Goal: Contribute content: Add original content to the website for others to see

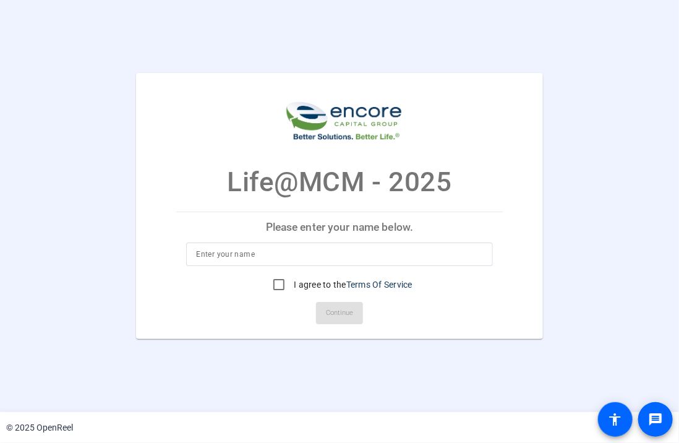
click at [355, 249] on input at bounding box center [339, 254] width 286 height 15
click at [355, 249] on input "B" at bounding box center [339, 254] width 286 height 15
click at [355, 249] on input "Brooke" at bounding box center [339, 254] width 286 height 15
type input "Brooke Wisecarver"
click at [272, 286] on input "I agree to the Terms Of Service" at bounding box center [279, 284] width 25 height 25
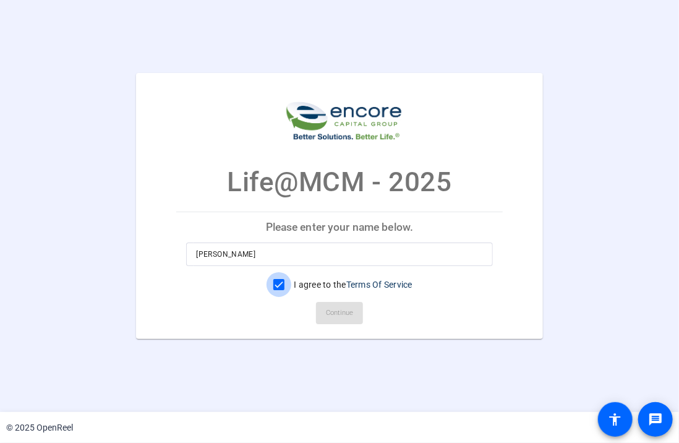
checkbox input "true"
click at [334, 312] on span "Continue" at bounding box center [339, 313] width 27 height 19
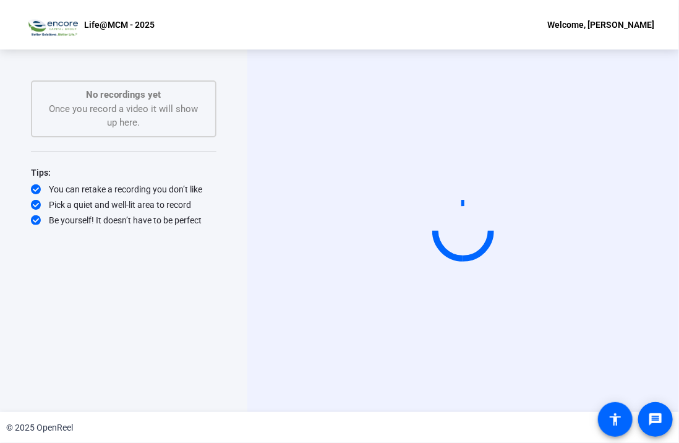
click at [399, 428] on div "© 2025 OpenReel" at bounding box center [339, 427] width 679 height 31
click at [388, 317] on div "Start Recording person Hide Overlay flip Flip Camera Camera" at bounding box center [463, 230] width 432 height 363
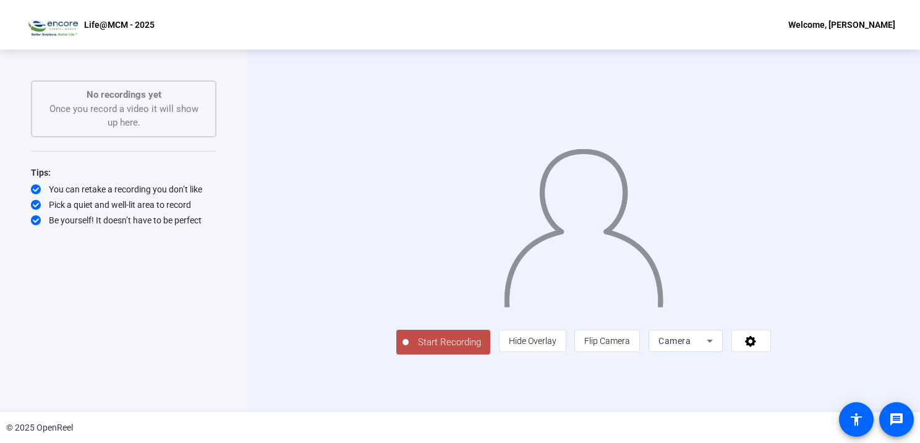
scroll to position [7, 0]
click at [424, 354] on div "Start Recording person Hide Overlay flip Flip Camera Camera" at bounding box center [584, 340] width 375 height 27
click at [409, 350] on span "Start Recording" at bounding box center [450, 342] width 82 height 14
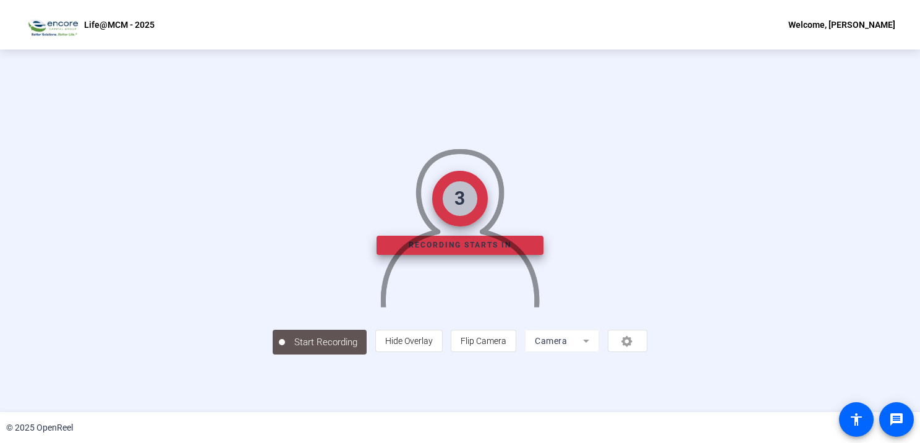
scroll to position [0, 0]
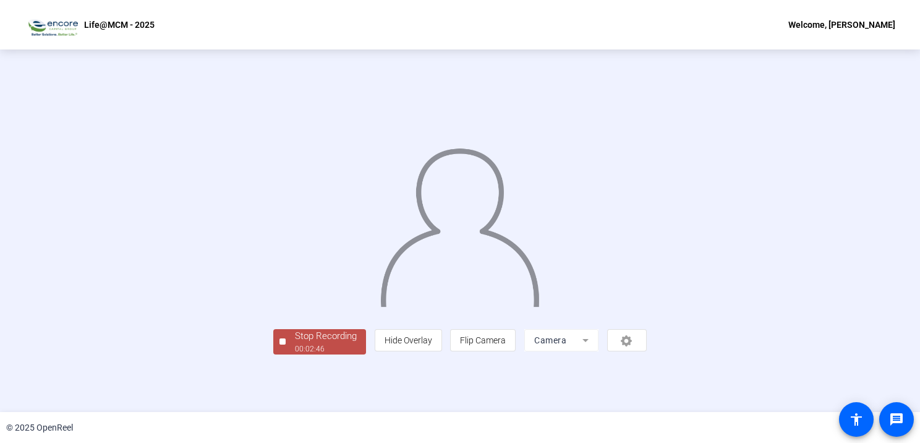
click at [421, 307] on img at bounding box center [459, 223] width 161 height 168
click at [295, 343] on div "Stop Recording" at bounding box center [326, 336] width 62 height 14
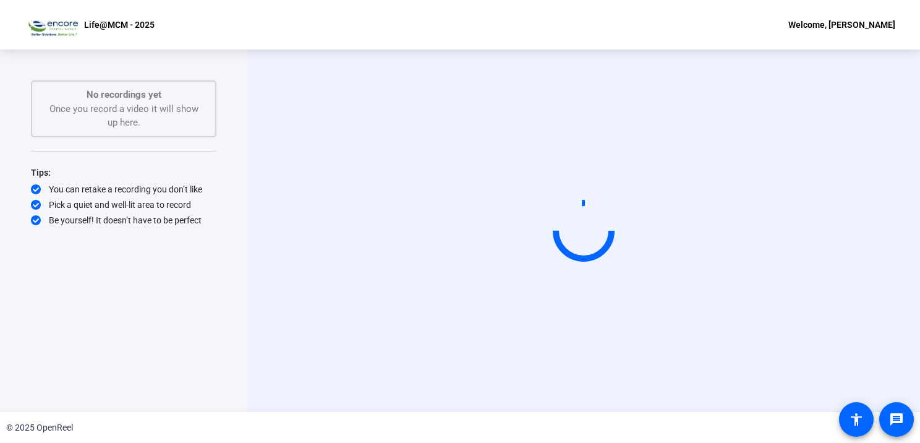
scroll to position [0, 0]
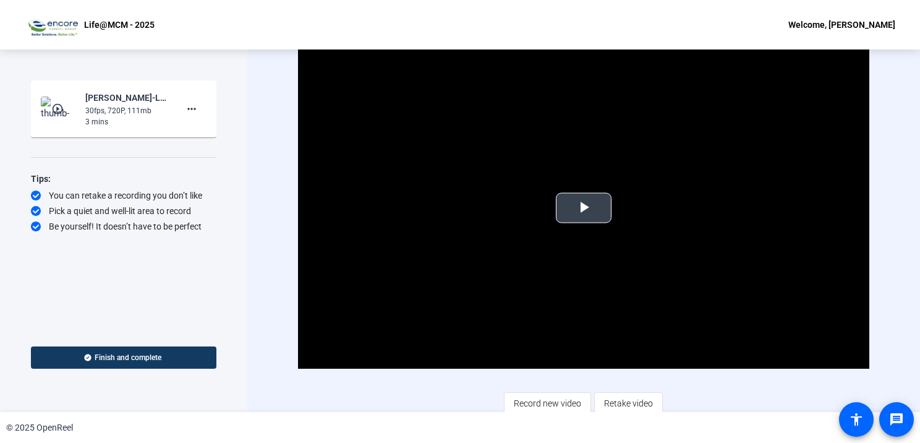
click at [584, 208] on span "Video Player" at bounding box center [584, 208] width 0 height 0
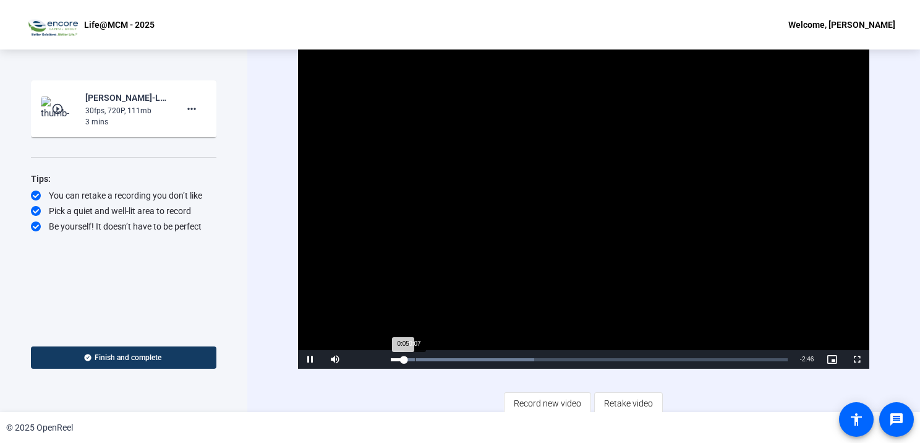
click at [429, 360] on div "Loaded : 36.23% 0:07 0:05" at bounding box center [590, 359] width 410 height 19
click at [679, 285] on video "Video Player" at bounding box center [584, 208] width 572 height 322
drag, startPoint x: 440, startPoint y: 357, endPoint x: 341, endPoint y: 353, distance: 99.1
click at [341, 353] on div "Play Unmute 0% Current Time 0:00 / Duration 2:51 Loaded : 48.10% 0:05 0:00 Stre…" at bounding box center [584, 359] width 572 height 19
click at [329, 359] on span "Video Player" at bounding box center [335, 359] width 25 height 0
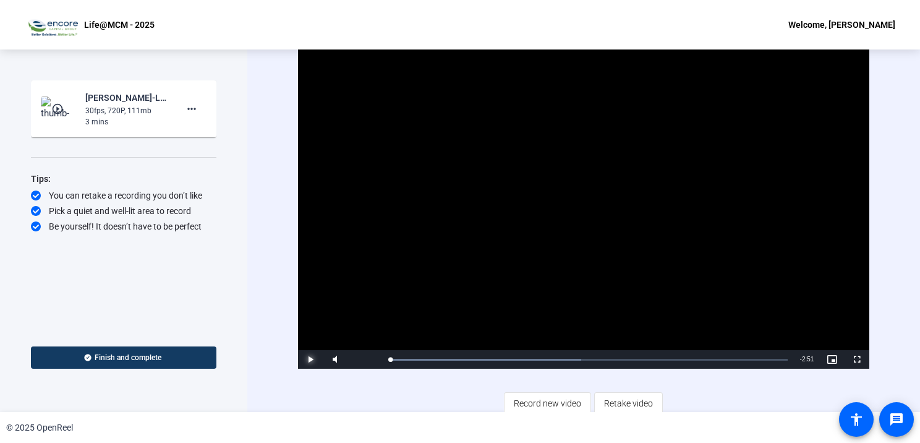
click at [307, 359] on span "Video Player" at bounding box center [310, 359] width 25 height 0
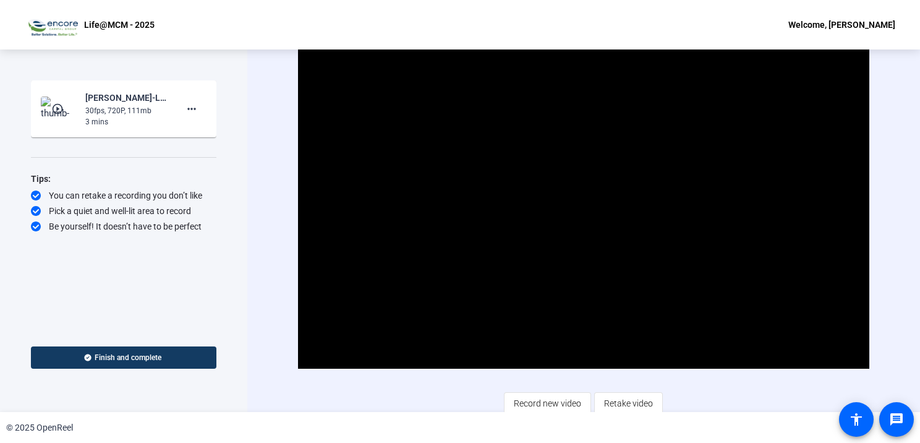
scroll to position [4, 0]
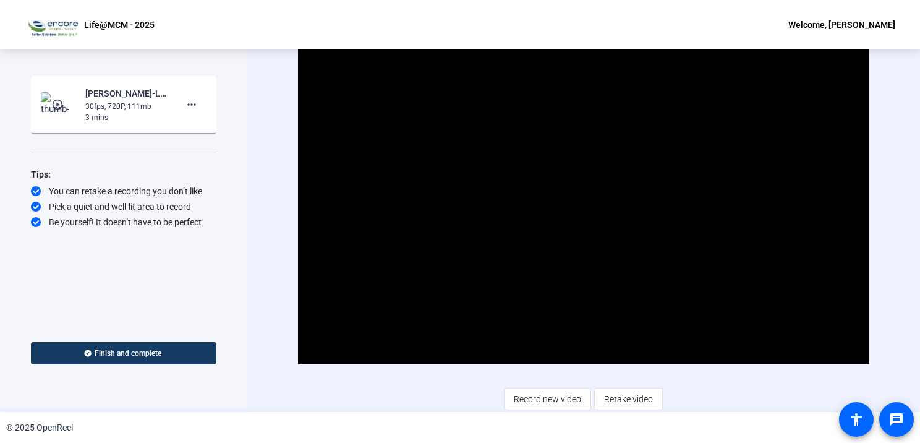
click at [679, 379] on div "Video Player is loading. Play Video Pause Mute 0% Current Time 0:16 / Duration …" at bounding box center [584, 226] width 572 height 367
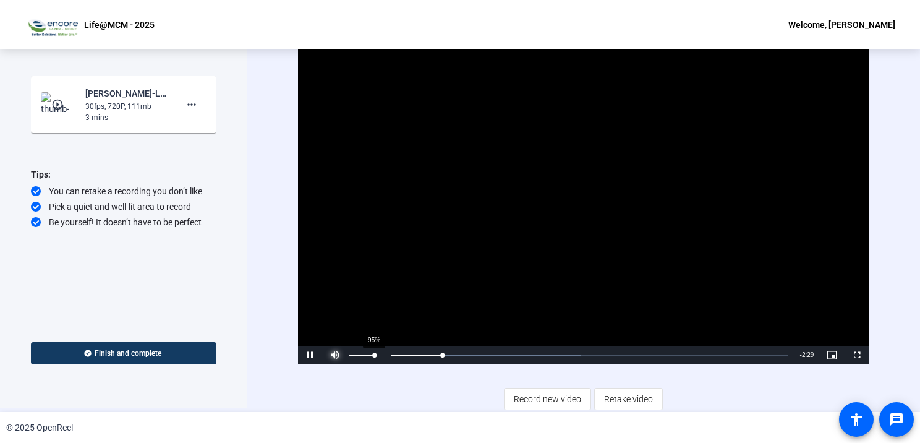
drag, startPoint x: 336, startPoint y: 353, endPoint x: 374, endPoint y: 353, distance: 37.7
click at [374, 353] on div "Mute 95%" at bounding box center [354, 355] width 62 height 19
click at [374, 354] on div "Volume Level" at bounding box center [362, 355] width 25 height 2
click at [394, 354] on div "Loaded : 48.10% 0:01 0:23" at bounding box center [589, 355] width 397 height 3
click at [375, 354] on div "Volume Level" at bounding box center [362, 355] width 25 height 2
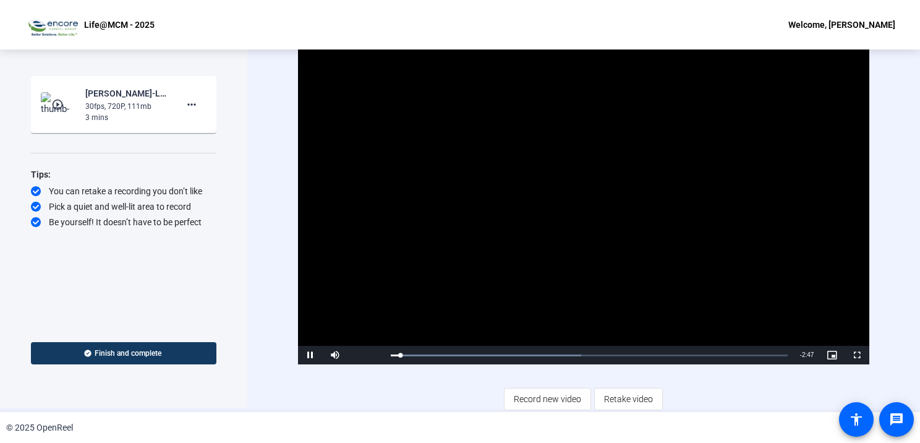
click at [380, 380] on div "Video Player is loading. Play Video Pause Mute 100% Current Time 0:04 / Duratio…" at bounding box center [584, 226] width 572 height 367
drag, startPoint x: 403, startPoint y: 359, endPoint x: 363, endPoint y: 355, distance: 39.8
click at [363, 355] on div "Play Mute 39% Current Time 0:00 / Duration 2:51 Loaded : 48.10% 0:00 0:00 Strea…" at bounding box center [584, 355] width 572 height 19
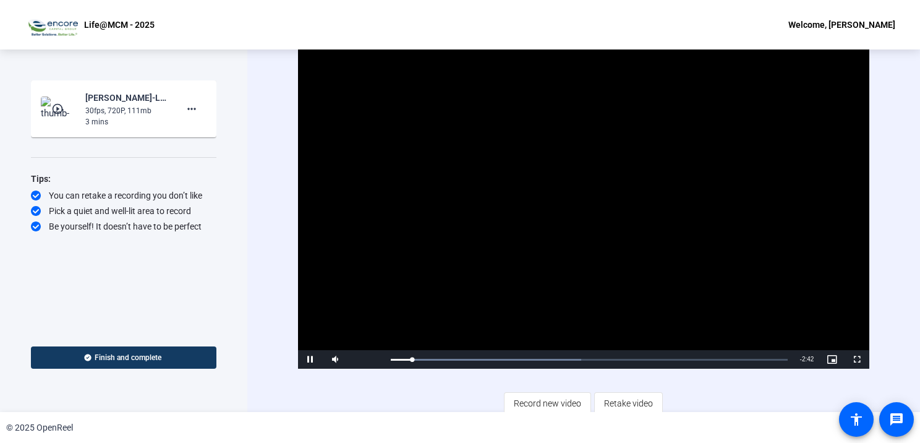
scroll to position [0, 0]
click at [105, 111] on div "30fps, 720P, 111mb" at bounding box center [126, 110] width 83 height 11
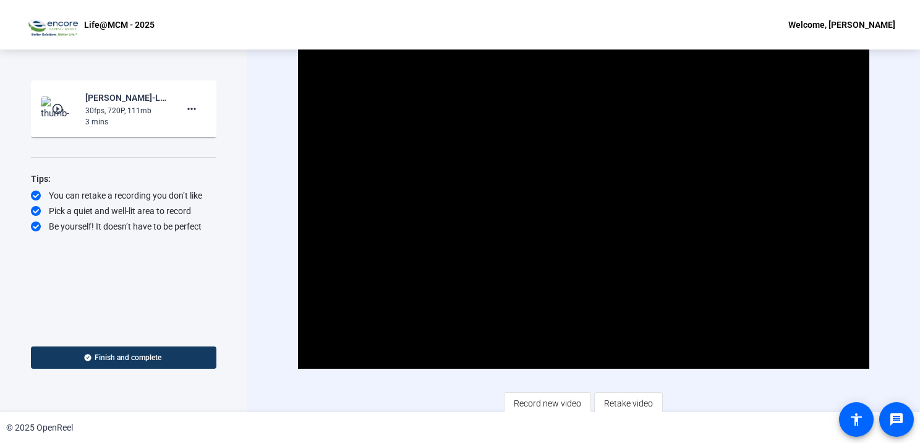
click at [51, 104] on mat-icon "play_circle_outline" at bounding box center [58, 109] width 15 height 12
click at [584, 208] on span "Video Player" at bounding box center [584, 208] width 0 height 0
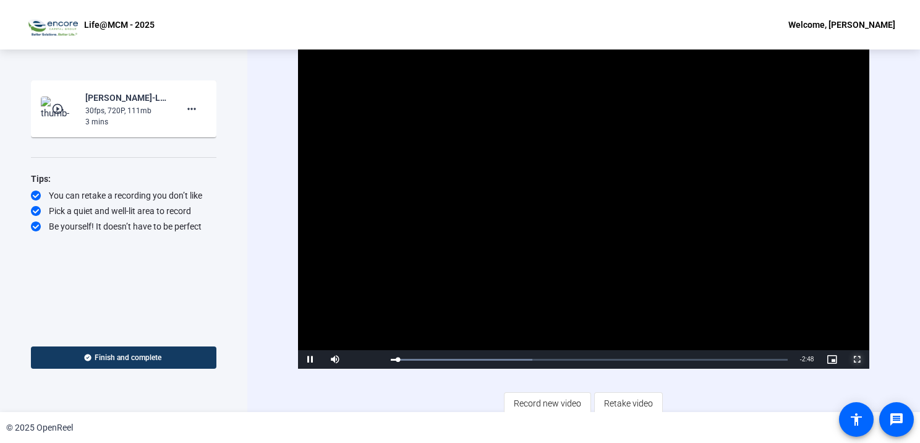
click at [679, 359] on span "Video Player" at bounding box center [857, 359] width 25 height 0
click at [627, 403] on span "Retake video" at bounding box center [628, 404] width 49 height 24
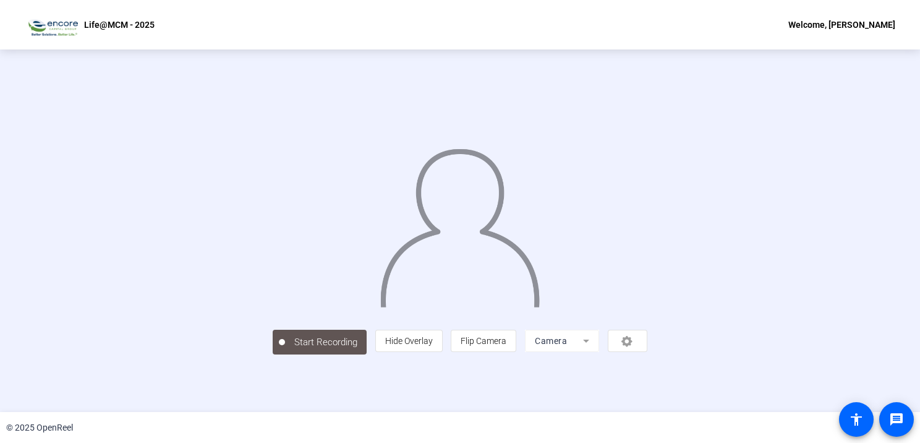
scroll to position [41, 0]
click at [648, 352] on div "person Hide Overlay flip Flip Camera Camera" at bounding box center [511, 341] width 272 height 22
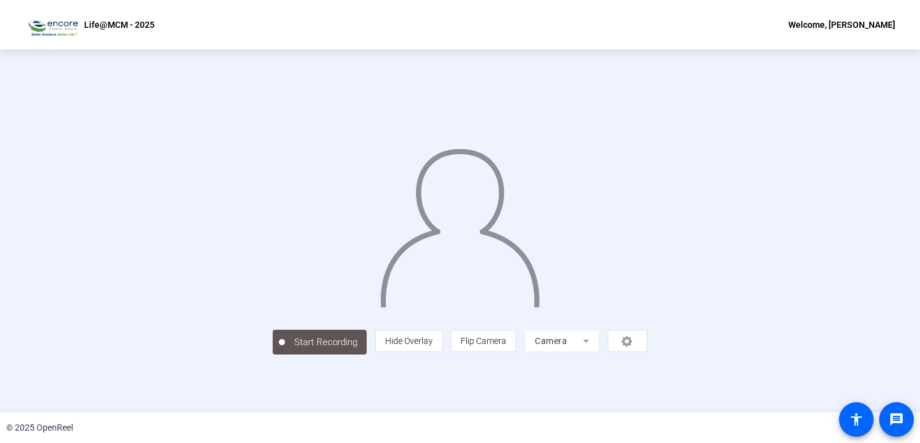
click at [599, 352] on mat-form-field "Camera" at bounding box center [562, 341] width 74 height 22
click at [433, 346] on span "Hide Overlay" at bounding box center [409, 341] width 48 height 10
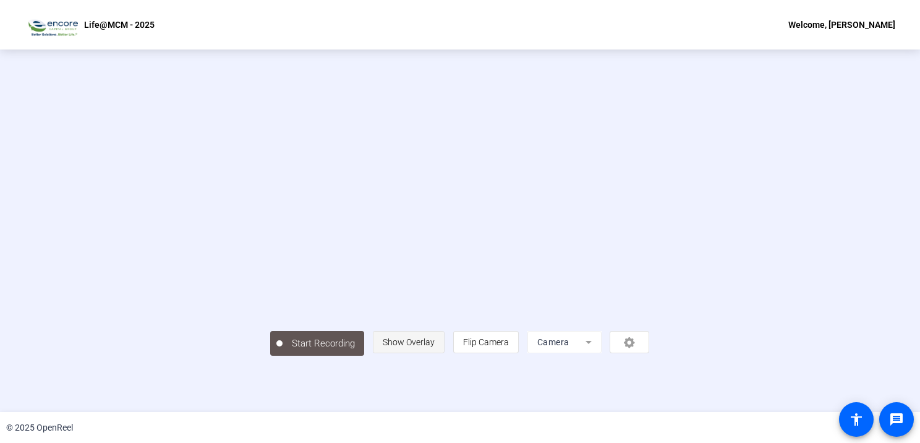
click at [435, 347] on span "Show Overlay" at bounding box center [409, 342] width 52 height 10
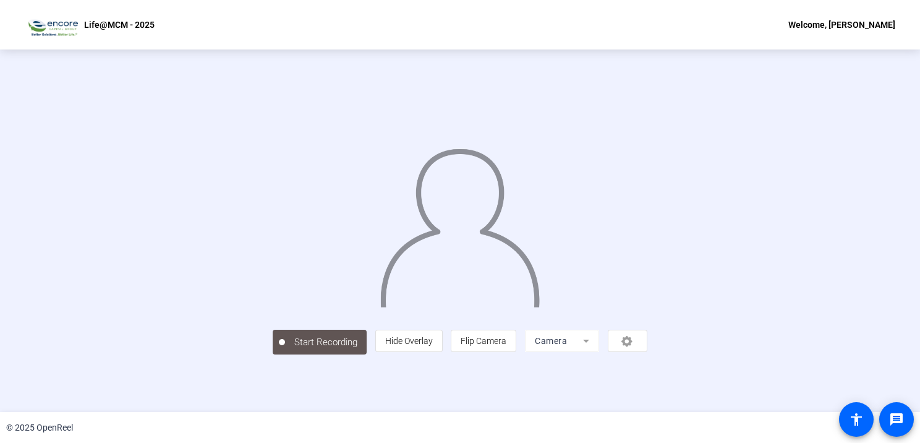
click at [599, 352] on mat-form-field "Camera" at bounding box center [562, 341] width 74 height 22
click at [648, 354] on div "Start Recording person Hide Overlay flip Flip Camera Camera" at bounding box center [460, 340] width 375 height 27
click at [648, 352] on div "person Hide Overlay flip Flip Camera Camera" at bounding box center [511, 341] width 272 height 22
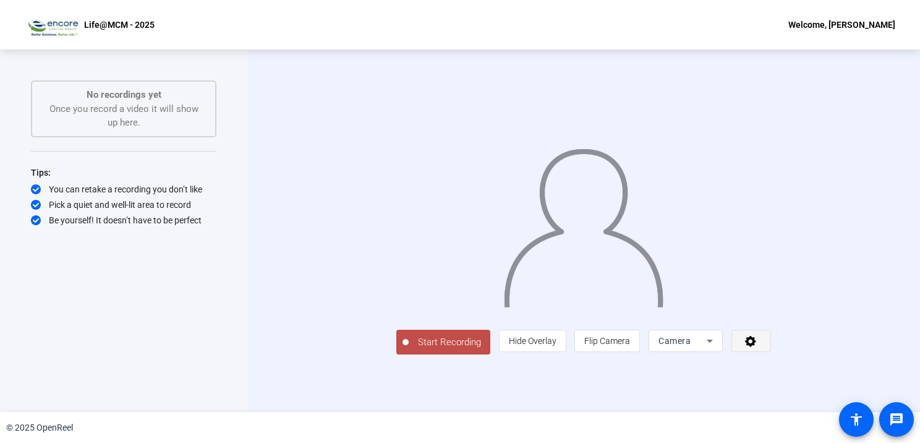
click at [756, 345] on icon at bounding box center [751, 341] width 14 height 12
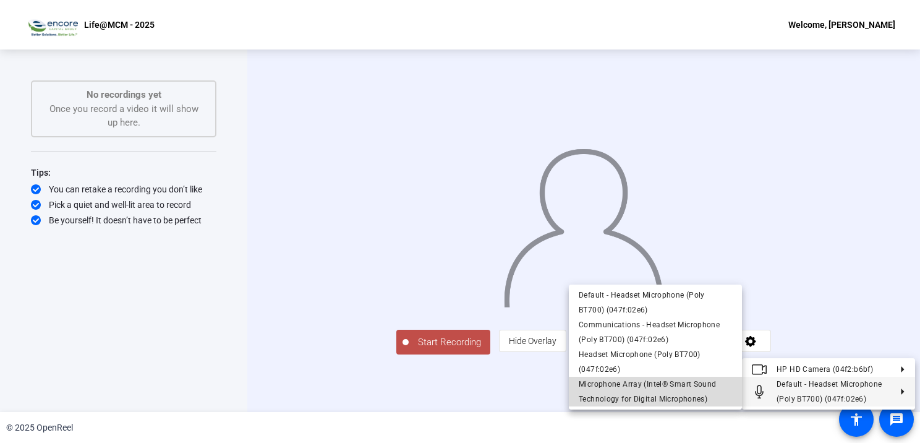
click at [682, 392] on span "Microphone Array (Intel® Smart Sound Technology for Digital Microphones)" at bounding box center [655, 392] width 153 height 30
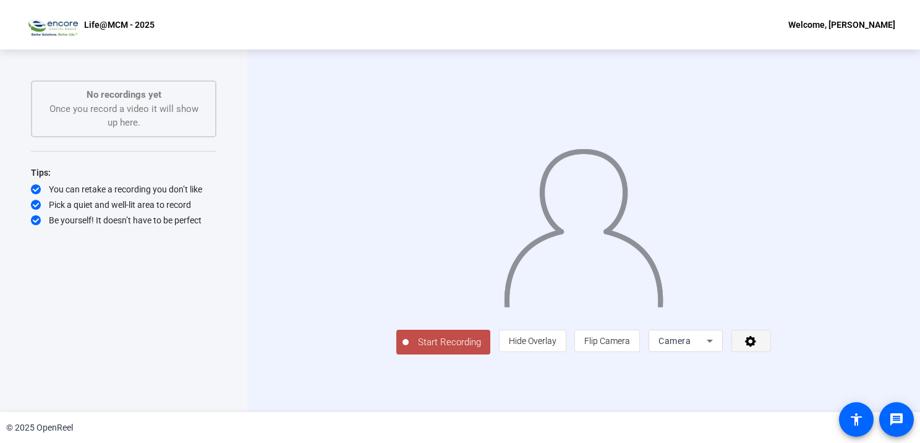
click at [771, 356] on span at bounding box center [751, 341] width 38 height 30
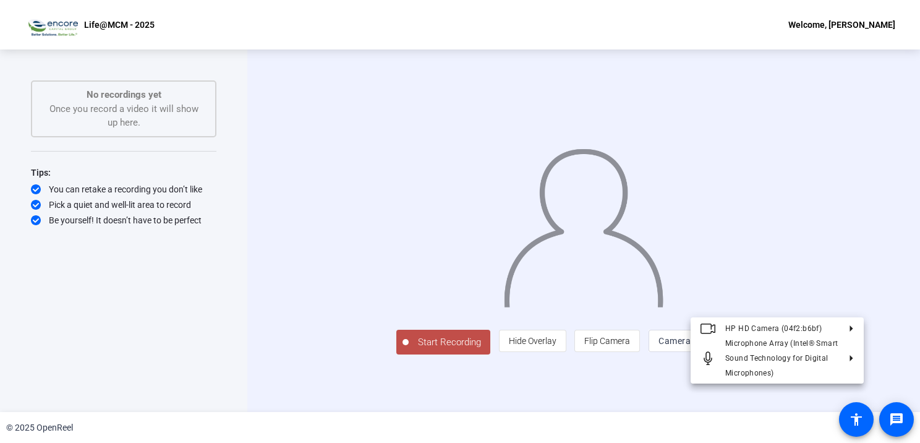
click at [835, 391] on div at bounding box center [460, 221] width 920 height 443
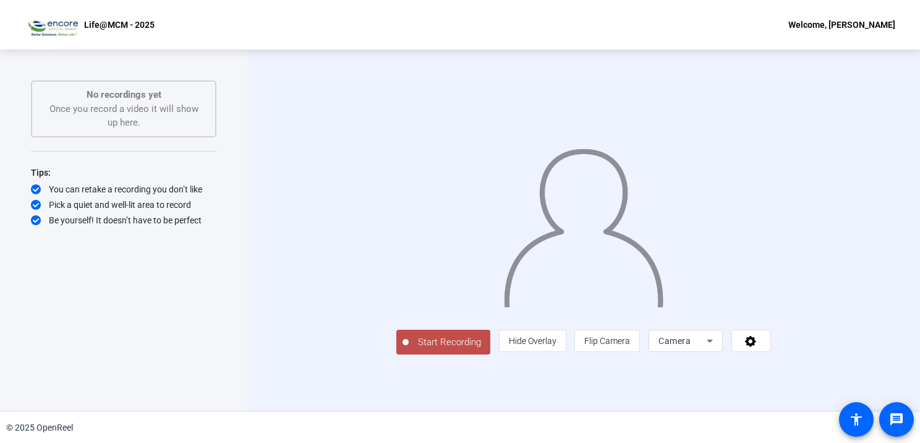
click at [409, 350] on span "Start Recording" at bounding box center [450, 342] width 82 height 14
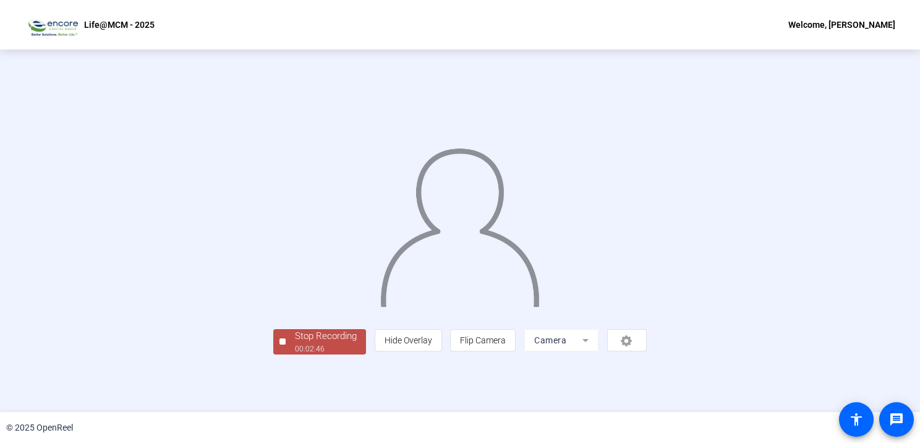
click at [418, 307] on img at bounding box center [459, 223] width 161 height 168
click at [295, 354] on div "00:02:52" at bounding box center [326, 348] width 62 height 11
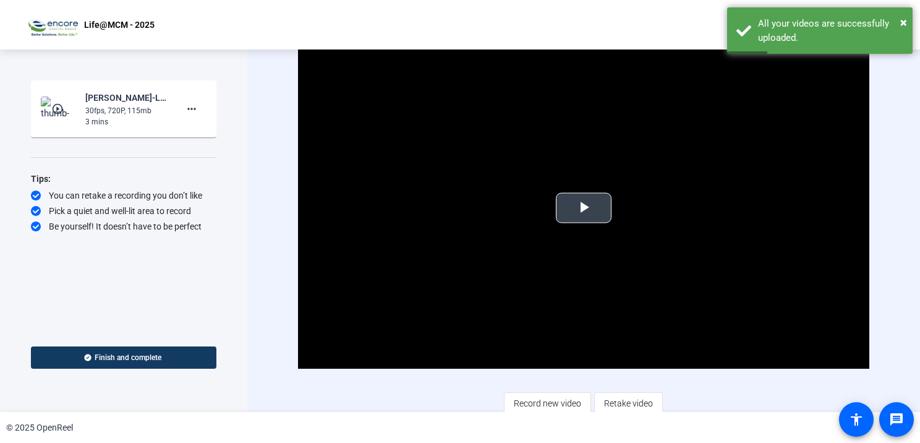
click at [584, 208] on span "Video Player" at bounding box center [584, 208] width 0 height 0
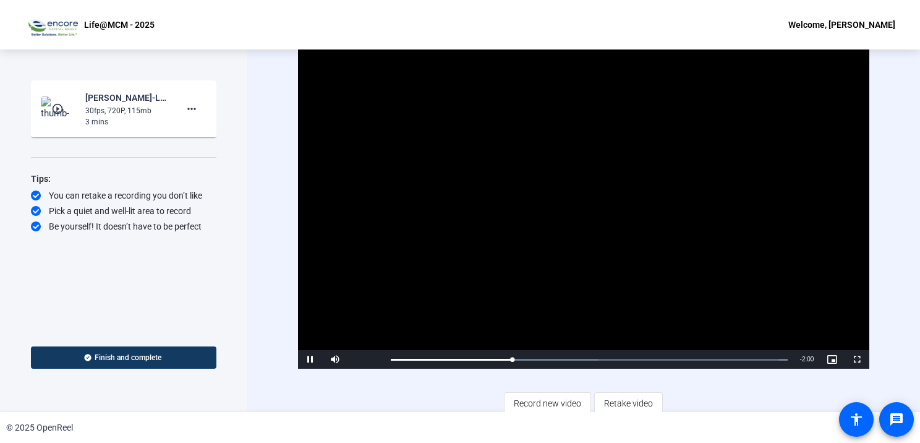
click at [800, 381] on div "Video Player is loading. Play Video Pause Mute Current Time 0:53 / Duration 2:5…" at bounding box center [584, 230] width 572 height 367
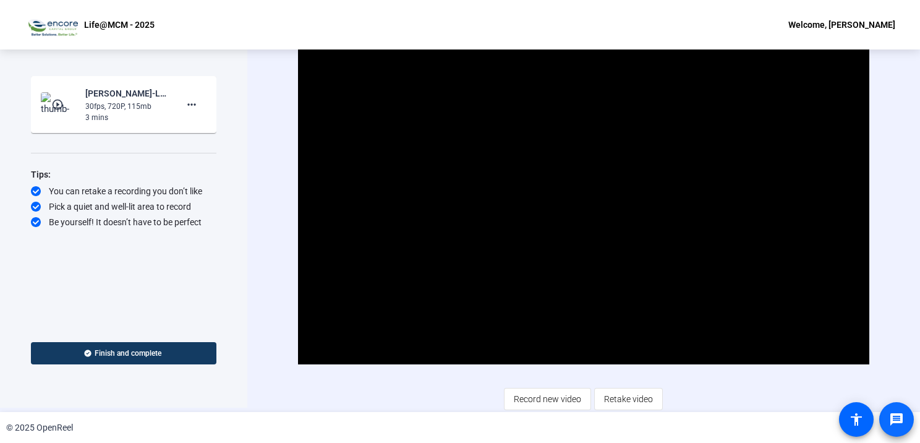
click at [901, 421] on mat-icon "message" at bounding box center [897, 419] width 15 height 15
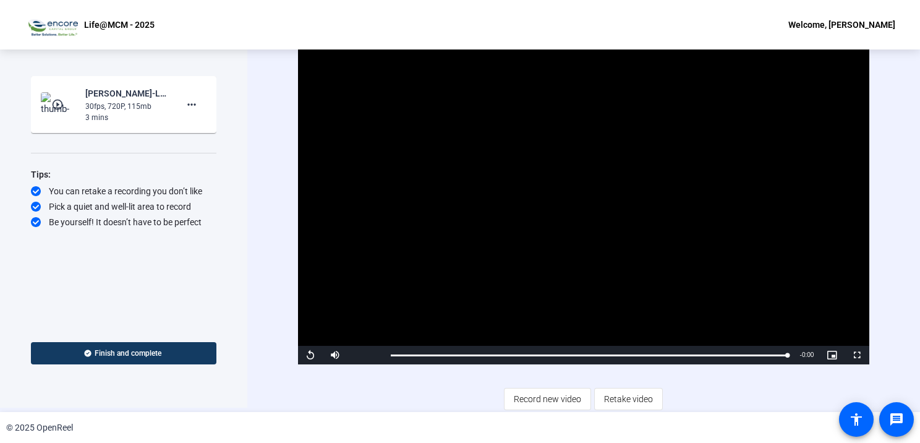
click at [807, 391] on div "Video Player is loading. Play Video Replay Mute 100% Current Time 2:53 / Durati…" at bounding box center [584, 226] width 572 height 367
click at [333, 355] on span "Video Player" at bounding box center [335, 355] width 25 height 0
click at [678, 401] on div "Video Player is loading. Play Video Replay Mute 0% Current Time 2:53 / Duration…" at bounding box center [584, 226] width 572 height 367
click at [341, 355] on span "Video Player" at bounding box center [335, 355] width 25 height 0
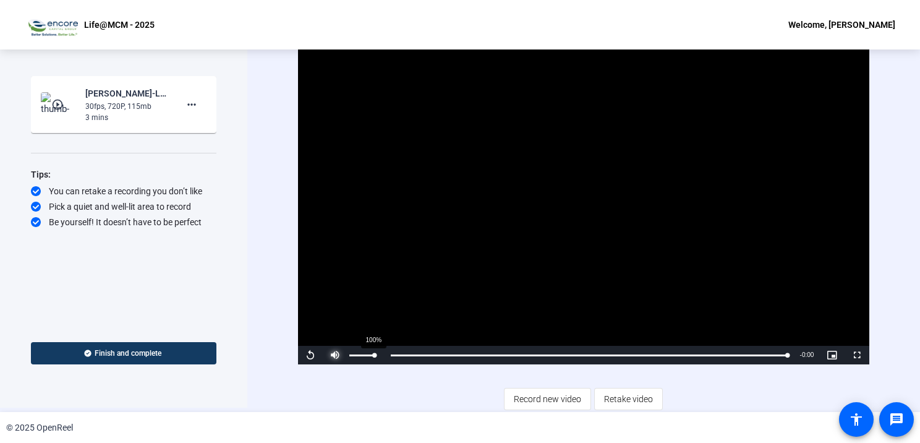
drag, startPoint x: 356, startPoint y: 353, endPoint x: 375, endPoint y: 353, distance: 19.8
click at [375, 354] on div "100%" at bounding box center [362, 355] width 25 height 2
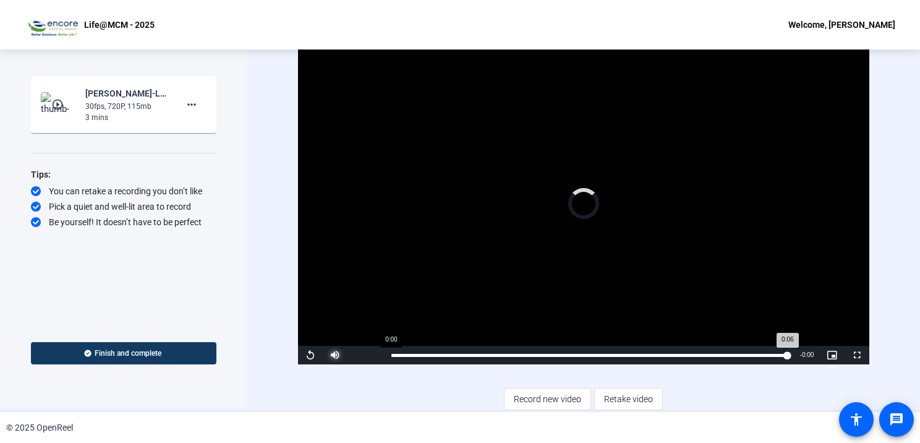
drag, startPoint x: 393, startPoint y: 354, endPoint x: 385, endPoint y: 354, distance: 8.1
click at [385, 354] on div "Loaded : 100.00% 0:00 0:06" at bounding box center [590, 355] width 410 height 19
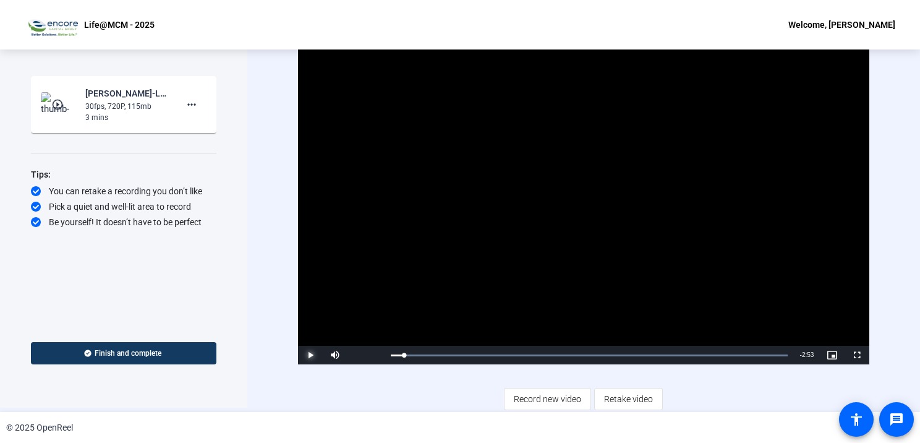
click at [306, 355] on span "Video Player" at bounding box center [310, 355] width 25 height 0
click at [612, 228] on video "Video Player" at bounding box center [584, 204] width 572 height 322
click at [573, 210] on video "Video Player" at bounding box center [584, 204] width 572 height 322
click at [627, 398] on span "Retake video" at bounding box center [628, 399] width 49 height 24
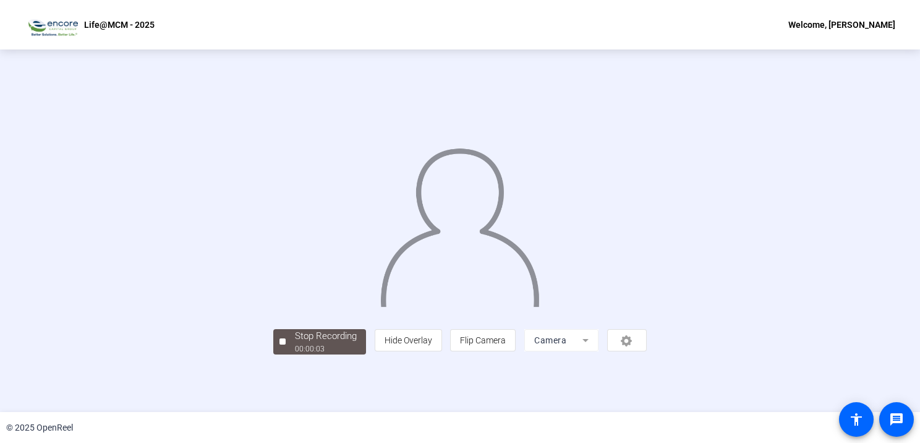
scroll to position [41, 0]
drag, startPoint x: 911, startPoint y: 239, endPoint x: 810, endPoint y: 394, distance: 185.1
click at [810, 354] on div "Stop Recording 00:00:07 person Hide Overlay flip Flip Camera Camera" at bounding box center [460, 231] width 783 height 247
click at [647, 351] on div "person Hide Overlay flip Flip Camera Camera" at bounding box center [511, 340] width 272 height 22
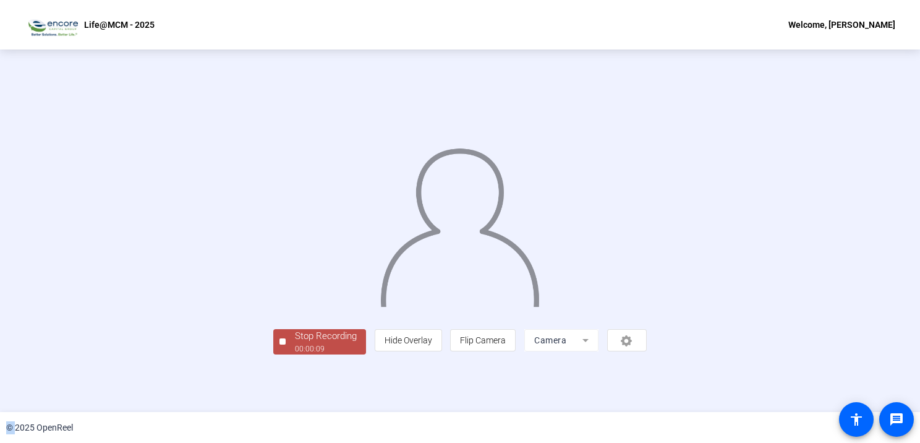
click at [647, 351] on div "person Hide Overlay flip Flip Camera Camera" at bounding box center [511, 340] width 272 height 22
click at [295, 354] on div "00:00:14" at bounding box center [326, 348] width 62 height 11
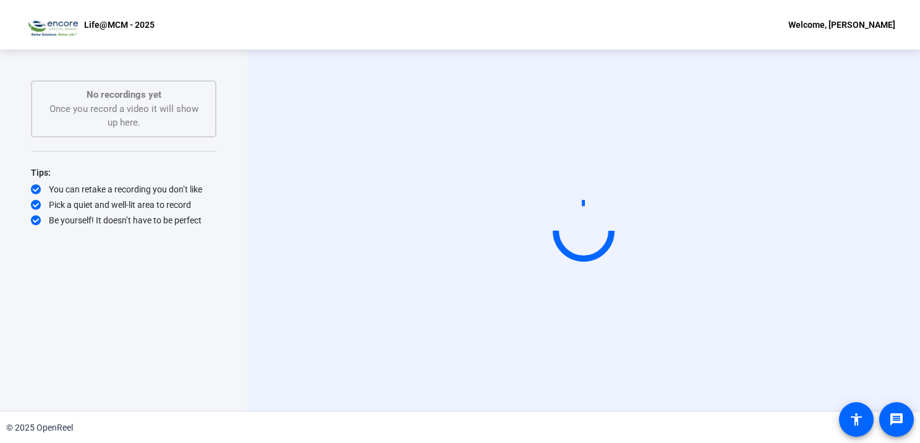
scroll to position [0, 0]
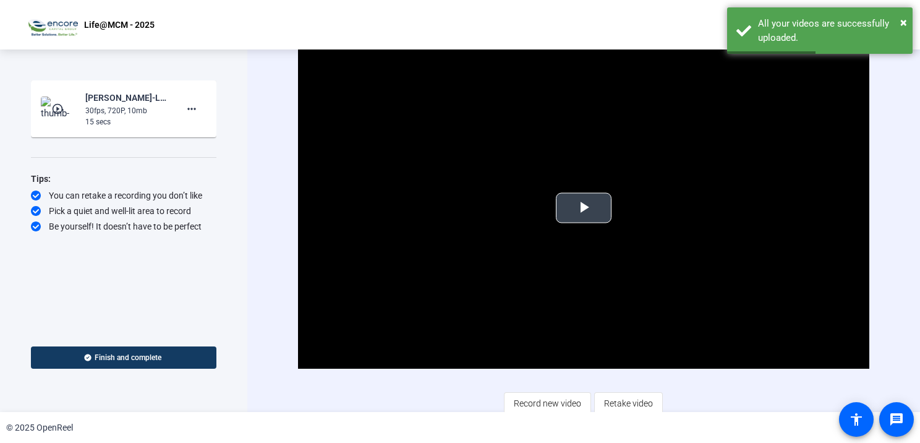
click at [584, 208] on span "Video Player" at bounding box center [584, 208] width 0 height 0
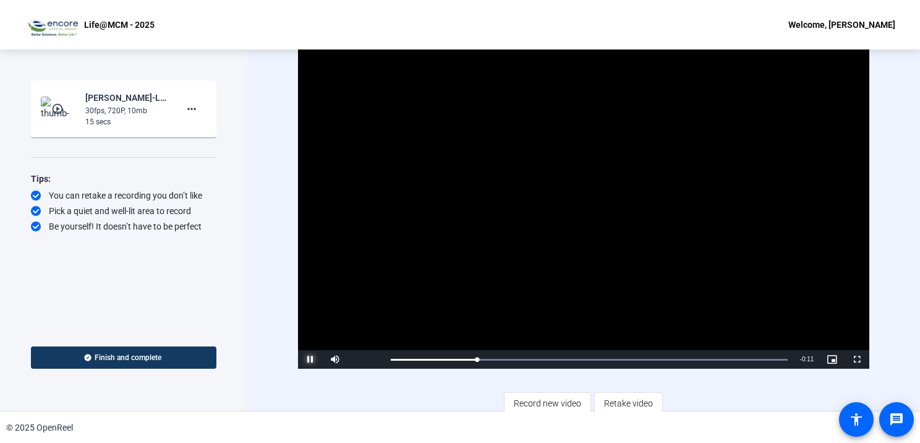
click at [312, 359] on span "Video Player" at bounding box center [310, 359] width 25 height 0
drag, startPoint x: 626, startPoint y: 401, endPoint x: 609, endPoint y: 400, distance: 16.7
click at [609, 400] on span "Retake video" at bounding box center [628, 404] width 49 height 24
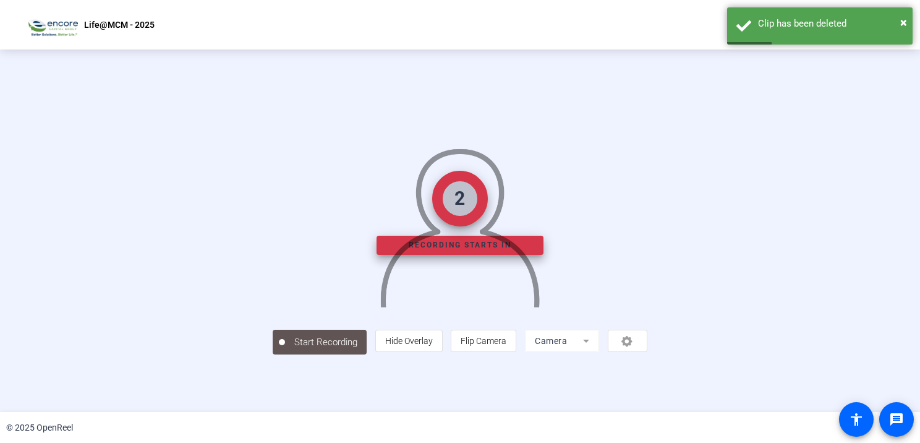
scroll to position [41, 0]
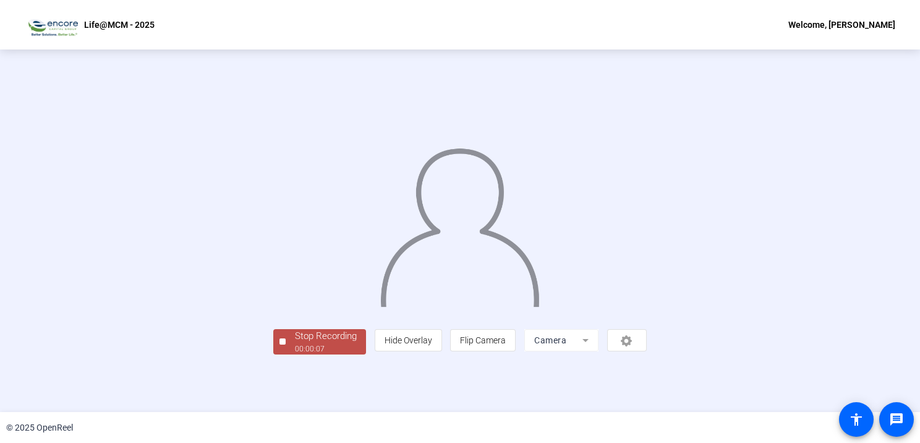
click at [295, 343] on div "Stop Recording" at bounding box center [326, 336] width 62 height 14
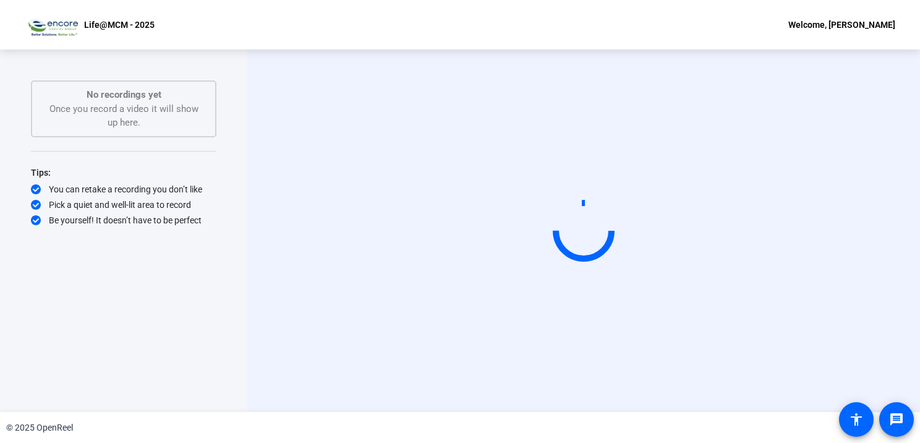
scroll to position [0, 0]
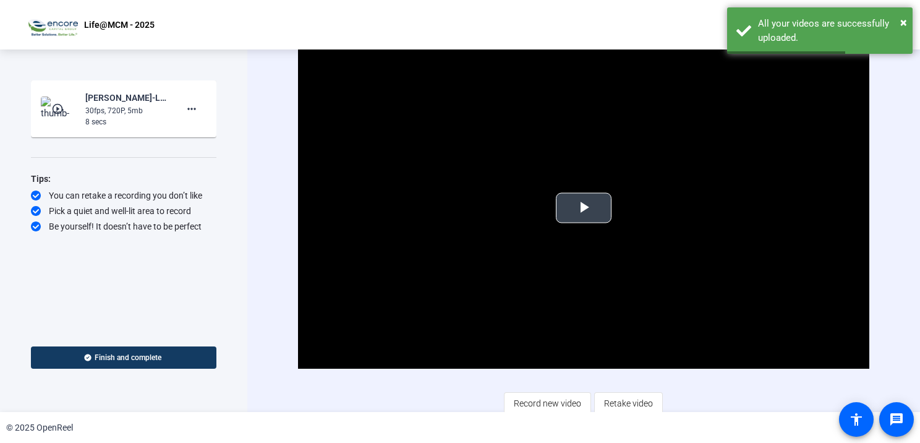
click at [584, 208] on span "Video Player" at bounding box center [584, 208] width 0 height 0
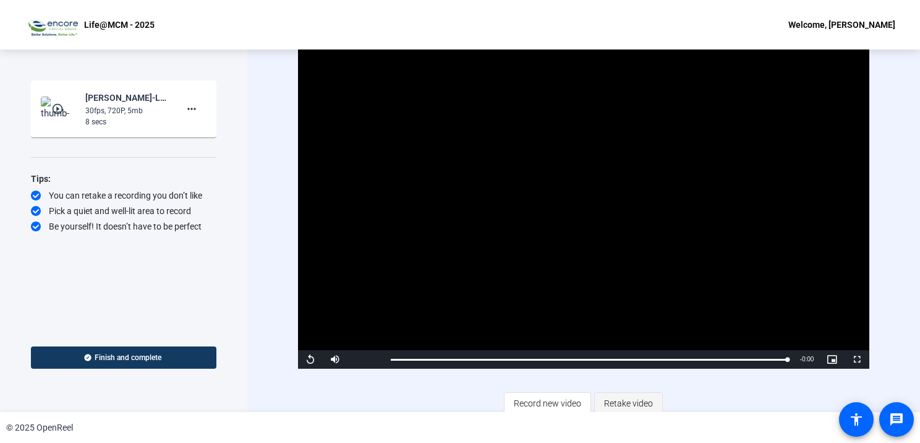
click at [617, 403] on span "Retake video" at bounding box center [628, 404] width 49 height 24
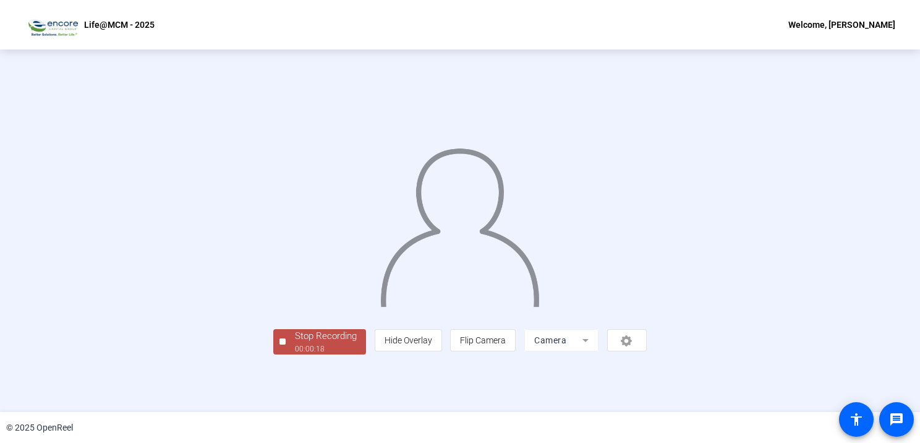
scroll to position [41, 0]
click at [295, 354] on div "00:00:20" at bounding box center [326, 348] width 62 height 11
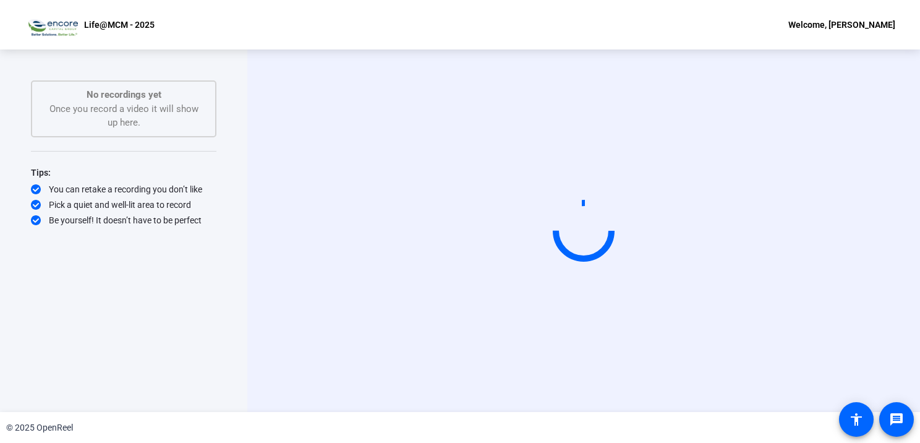
scroll to position [0, 0]
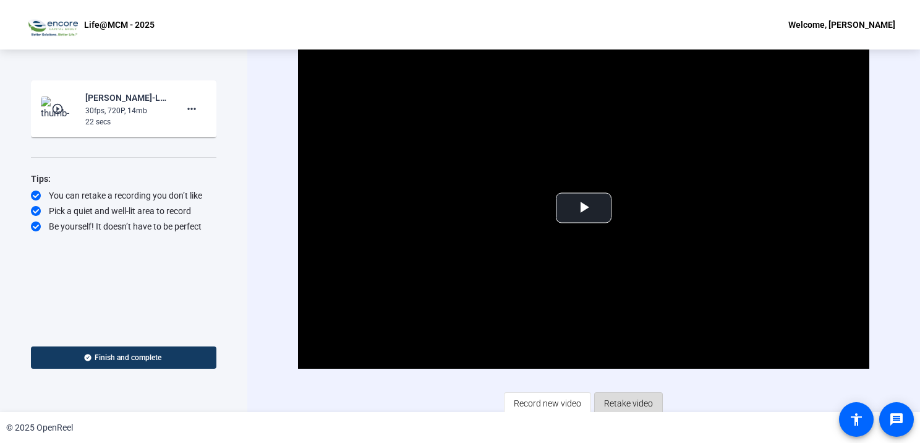
click at [606, 400] on span "Retake video" at bounding box center [628, 404] width 49 height 24
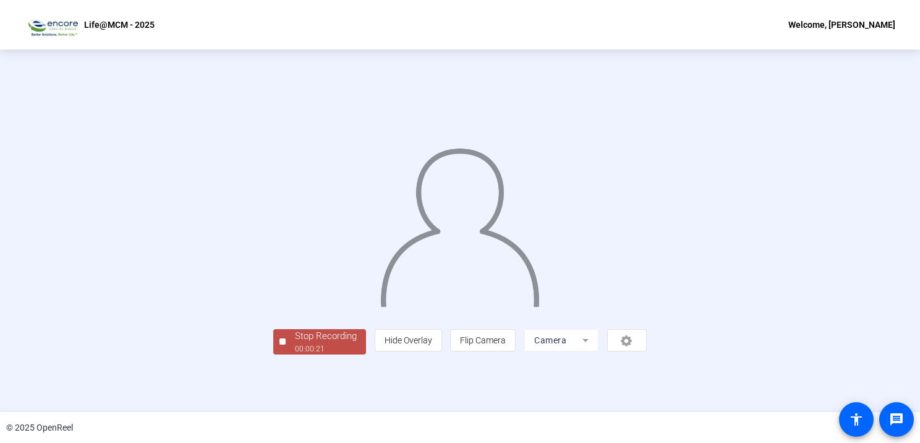
click at [403, 307] on img at bounding box center [459, 223] width 161 height 168
click at [295, 354] on div "00:00:24" at bounding box center [326, 348] width 62 height 11
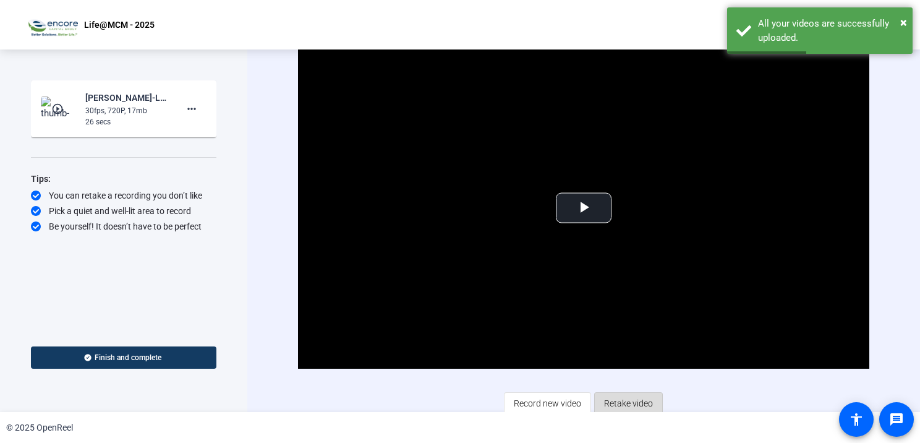
click at [607, 398] on span "Retake video" at bounding box center [628, 404] width 49 height 24
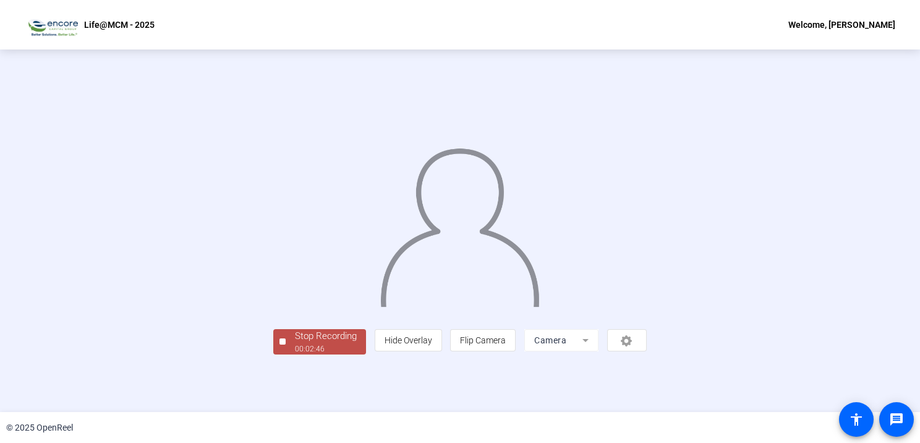
scroll to position [41, 0]
click at [295, 343] on div "Stop Recording" at bounding box center [326, 336] width 62 height 14
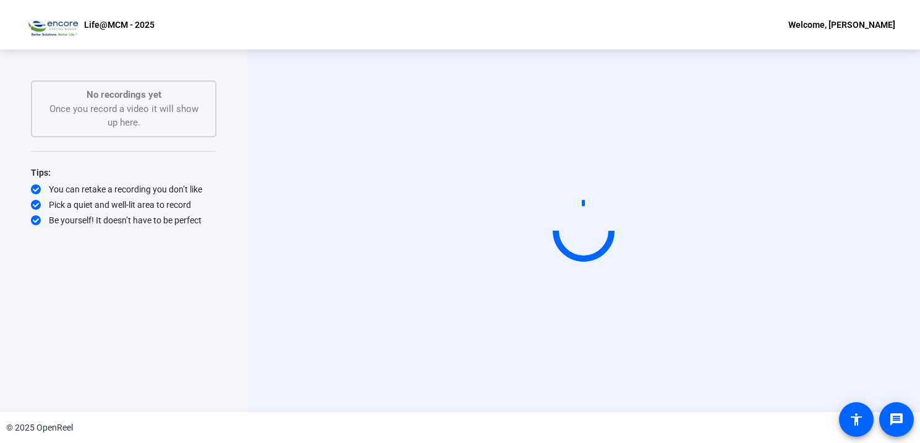
click at [41, 351] on div "Start Recording No recordings yet Once you record a video it will show up here.…" at bounding box center [124, 217] width 186 height 275
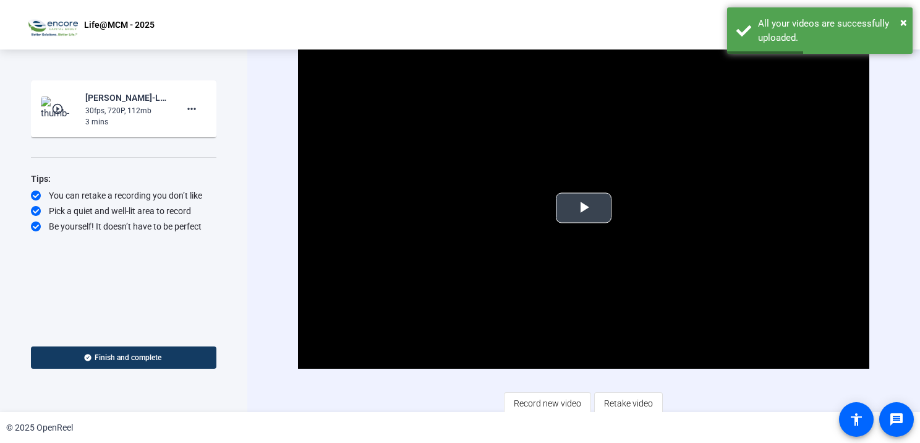
click at [584, 208] on span "Video Player" at bounding box center [584, 208] width 0 height 0
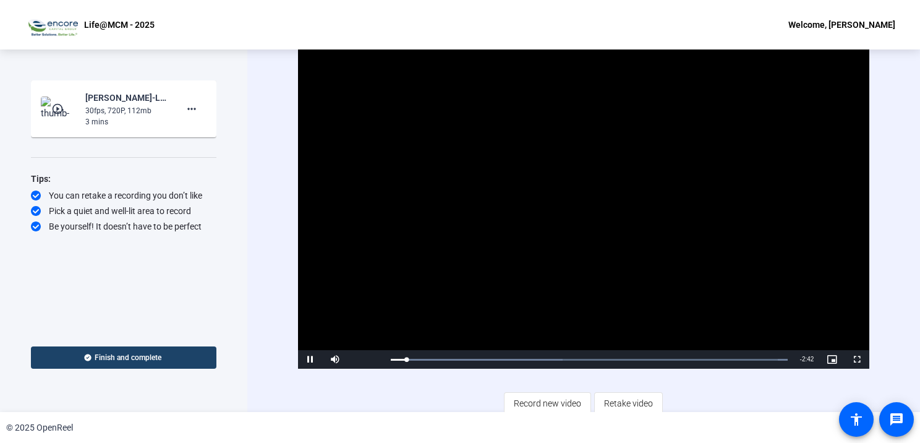
click at [171, 353] on span at bounding box center [124, 358] width 186 height 30
